Goal: Transaction & Acquisition: Purchase product/service

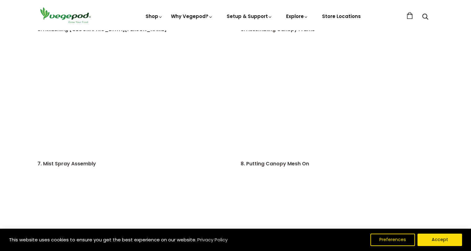
scroll to position [495, 0]
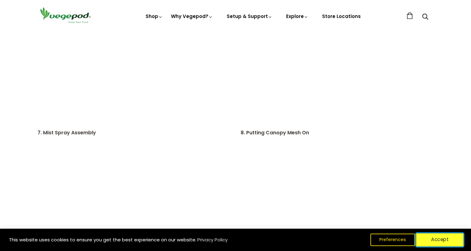
click at [444, 240] on button "Accept" at bounding box center [439, 239] width 47 height 13
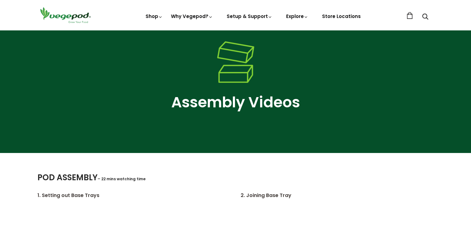
scroll to position [0, 0]
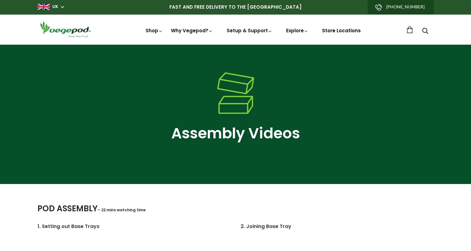
click at [337, 30] on link "Store Locations" at bounding box center [341, 30] width 39 height 7
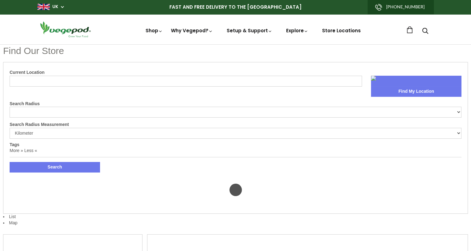
select select "m"
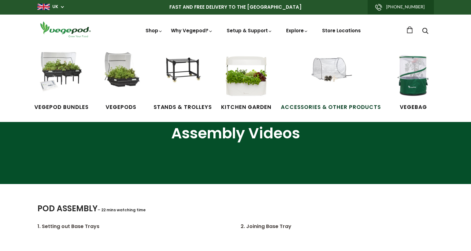
click at [333, 68] on img at bounding box center [331, 75] width 46 height 46
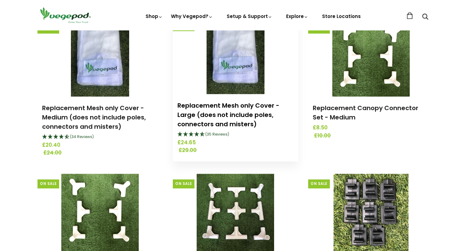
scroll to position [619, 0]
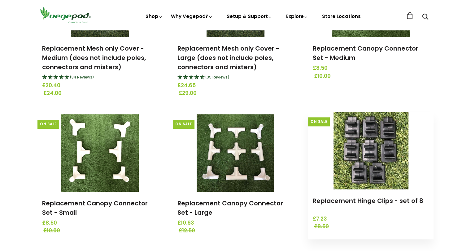
click at [368, 157] on img at bounding box center [371, 149] width 75 height 77
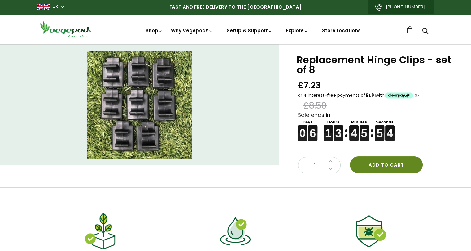
click at [380, 161] on button "Add to cart" at bounding box center [386, 164] width 73 height 17
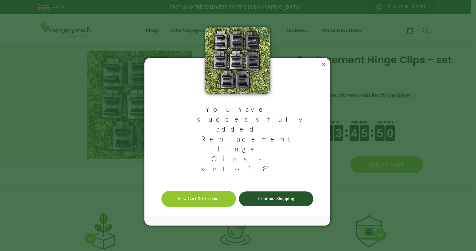
click at [211, 190] on link "View Cart & Checkout" at bounding box center [198, 198] width 74 height 16
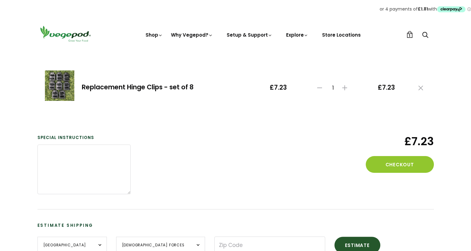
scroll to position [62, 0]
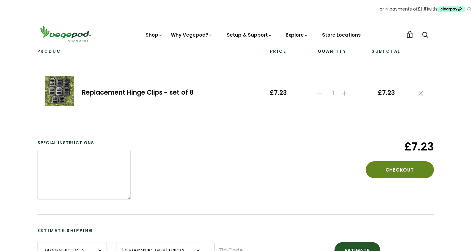
click at [407, 167] on button "Checkout" at bounding box center [400, 169] width 68 height 17
